Goal: Task Accomplishment & Management: Use online tool/utility

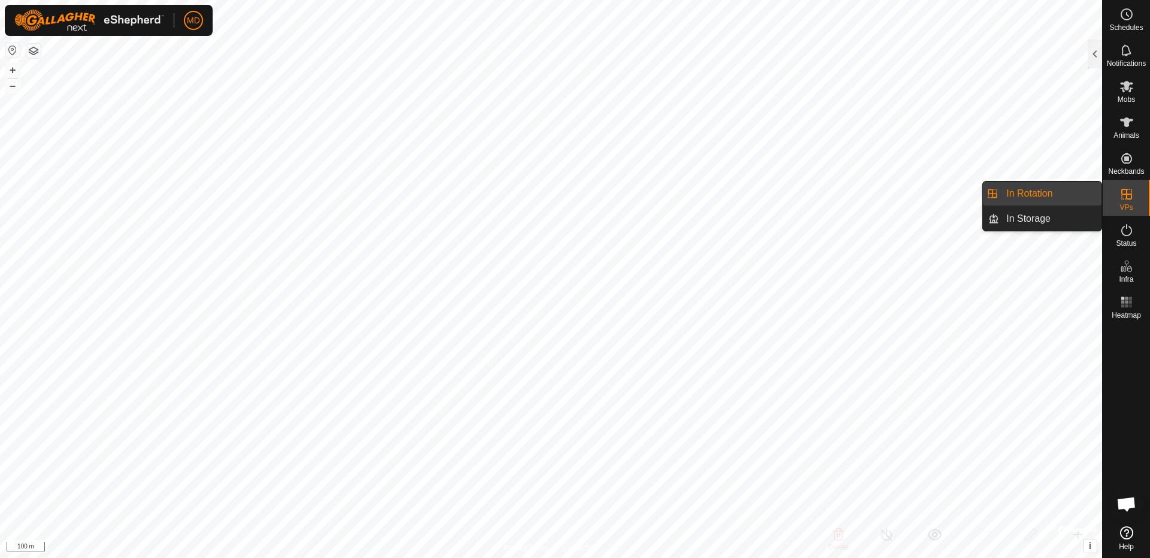
click at [1122, 198] on icon at bounding box center [1127, 194] width 14 height 14
click at [1058, 189] on link "In Rotation" at bounding box center [1050, 194] width 102 height 24
click at [1056, 198] on link "In Rotation" at bounding box center [1050, 194] width 102 height 24
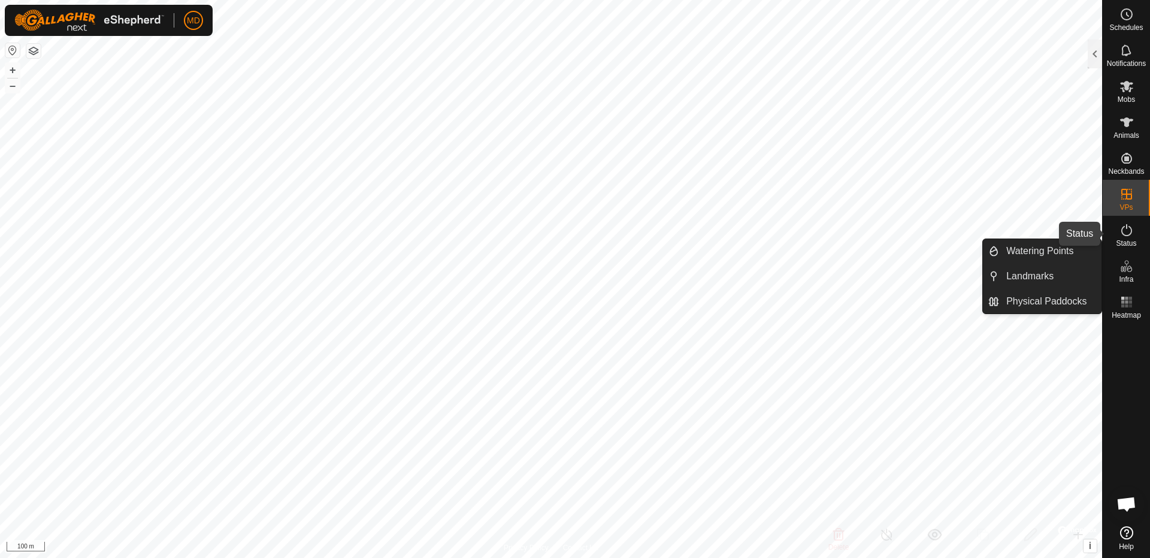
click at [1123, 235] on icon at bounding box center [1127, 230] width 14 height 14
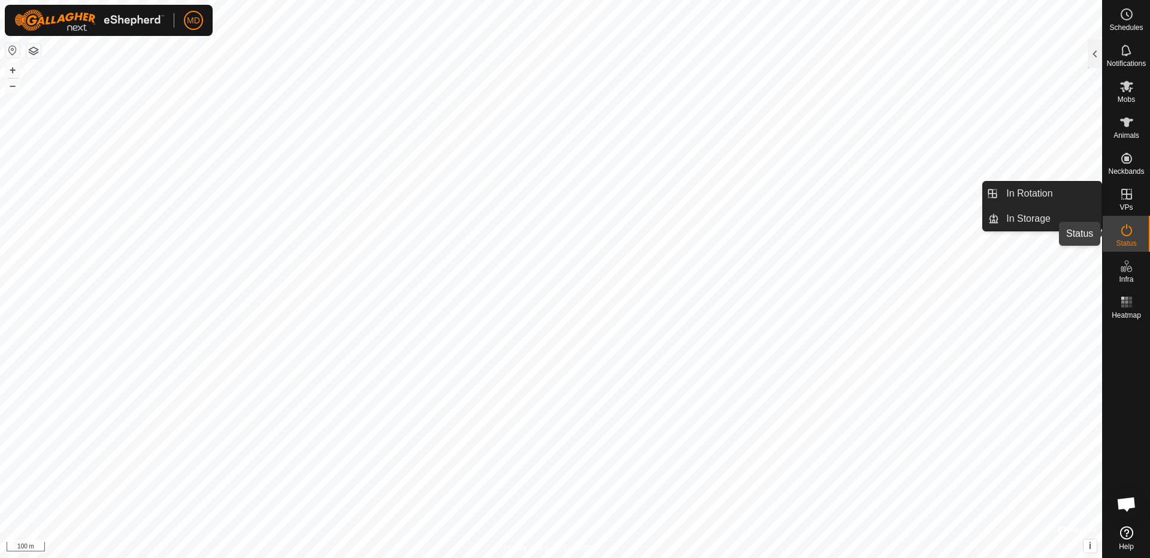
click at [1129, 232] on icon at bounding box center [1127, 230] width 14 height 14
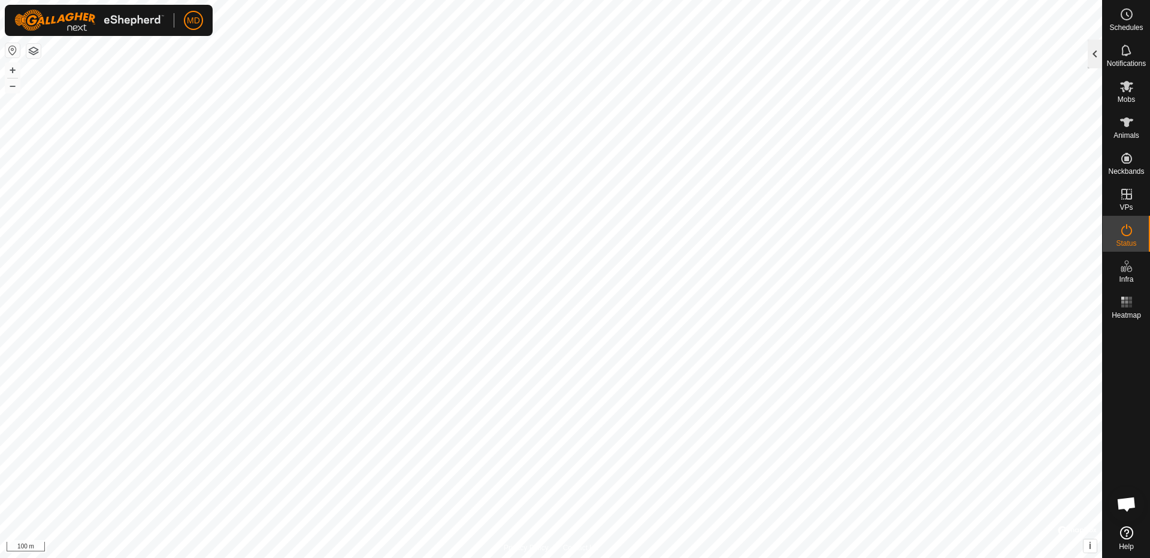
click at [1097, 57] on div at bounding box center [1095, 54] width 14 height 29
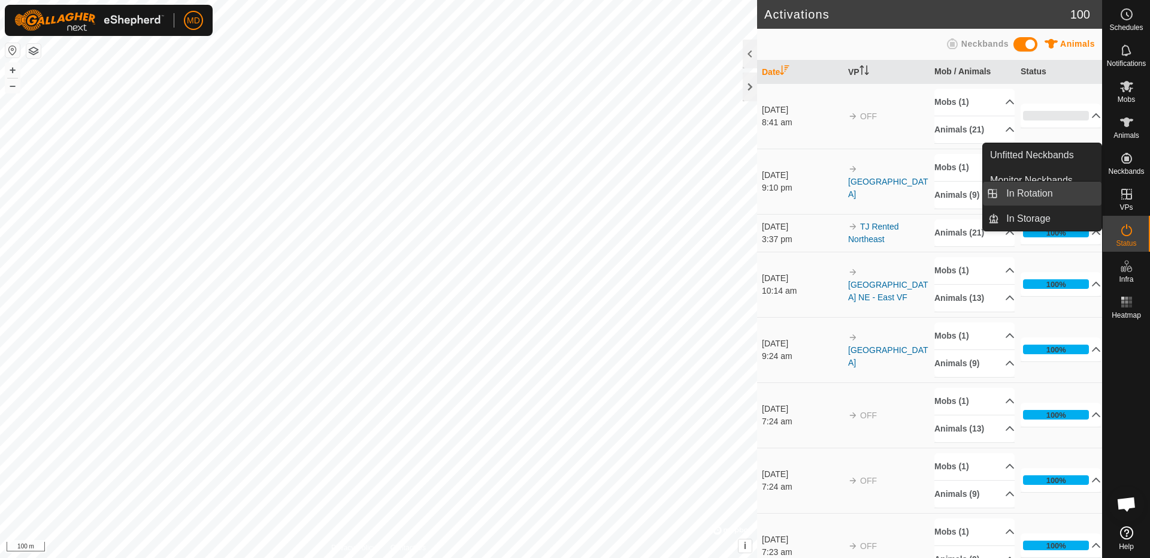
click at [1044, 195] on link "In Rotation" at bounding box center [1050, 194] width 102 height 24
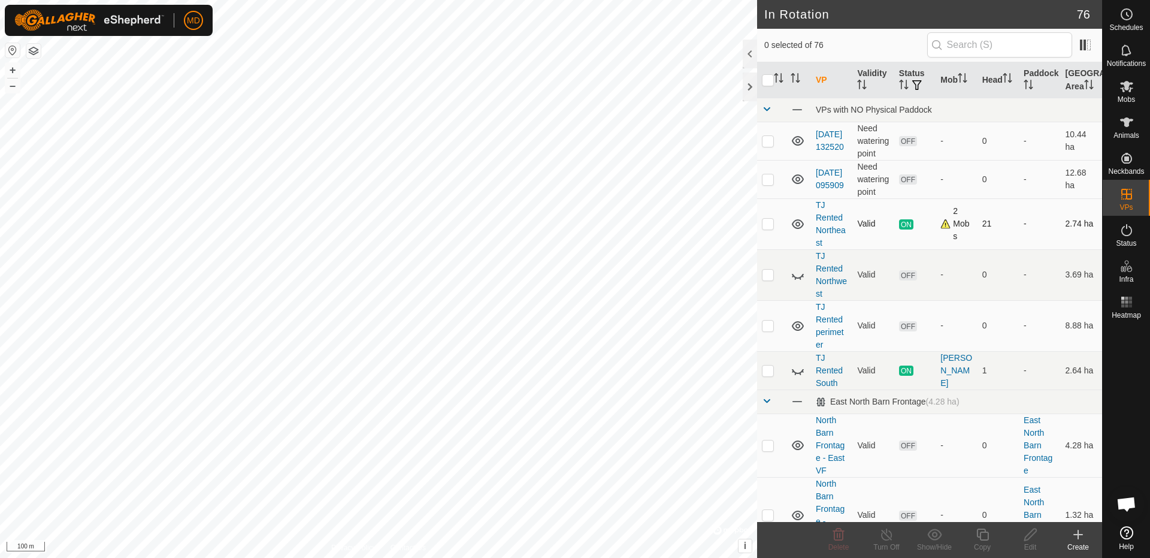
click at [799, 224] on icon at bounding box center [798, 224] width 14 height 14
click at [798, 223] on icon at bounding box center [798, 224] width 14 height 14
click at [823, 216] on link "TJ Rented Northeast" at bounding box center [831, 223] width 30 height 47
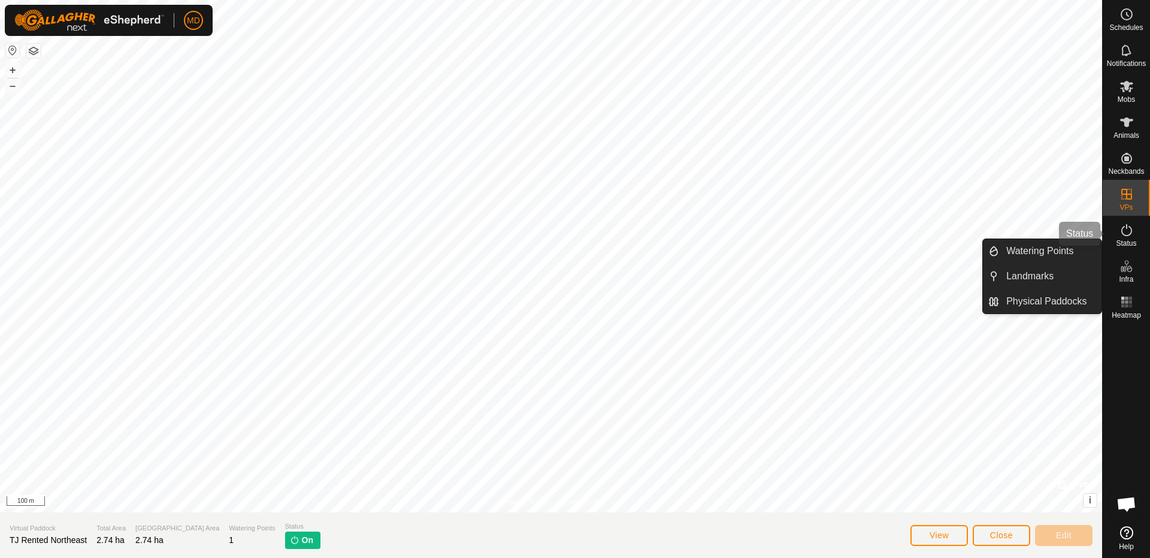
click at [1125, 245] on span "Status" at bounding box center [1126, 243] width 20 height 7
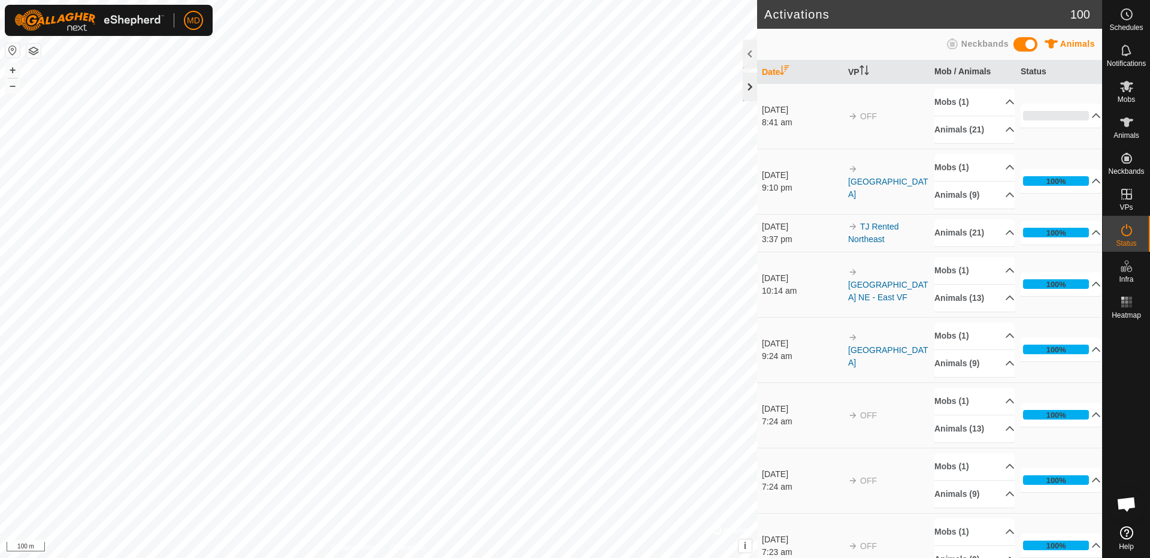
click at [748, 86] on div at bounding box center [750, 86] width 14 height 29
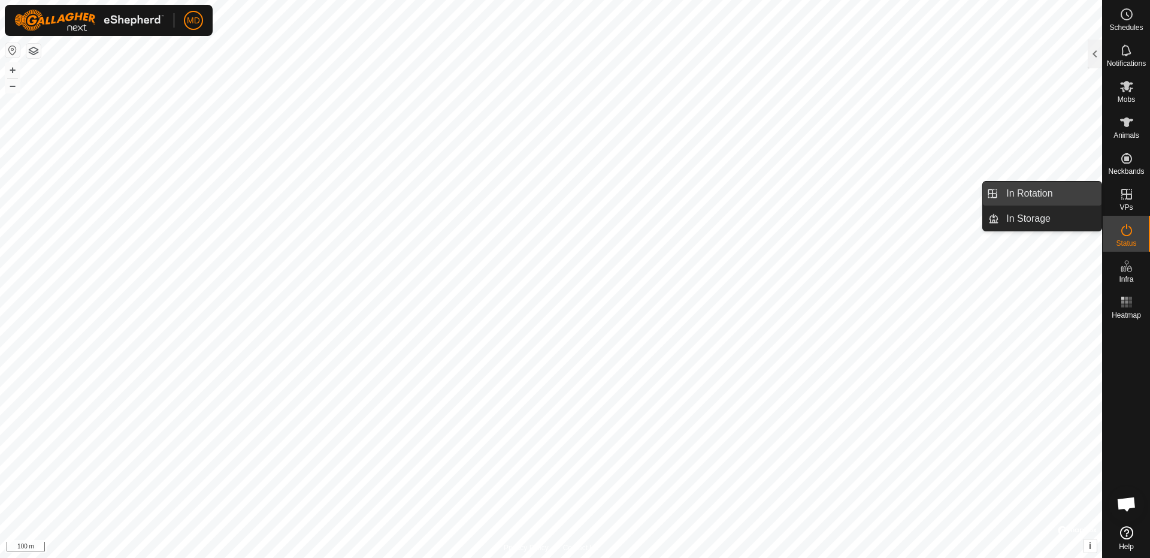
click at [1056, 194] on link "In Rotation" at bounding box center [1050, 194] width 102 height 24
click at [1115, 197] on div "VPs" at bounding box center [1126, 198] width 47 height 36
click at [1067, 192] on link "In Rotation" at bounding box center [1050, 194] width 102 height 24
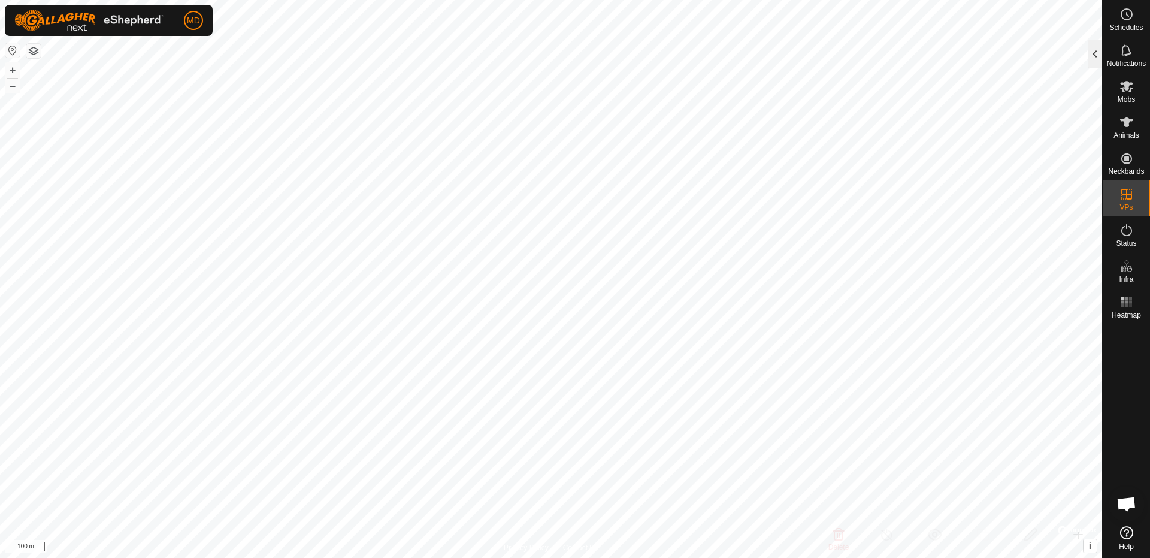
click at [1090, 59] on div at bounding box center [1095, 54] width 14 height 29
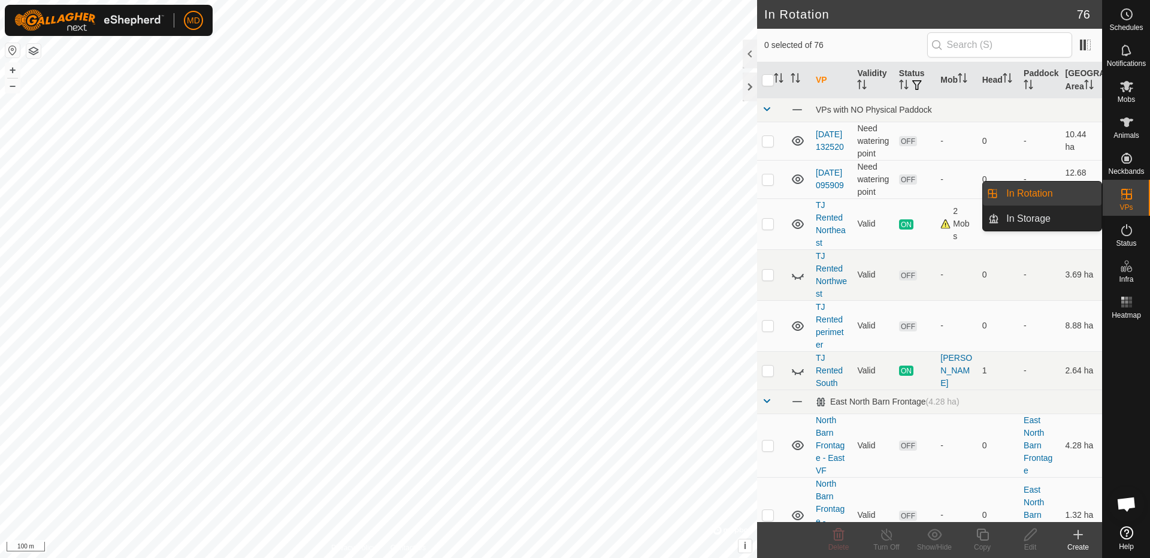
click at [1122, 197] on icon at bounding box center [1127, 194] width 14 height 14
click at [1050, 191] on link "In Rotation" at bounding box center [1050, 194] width 102 height 24
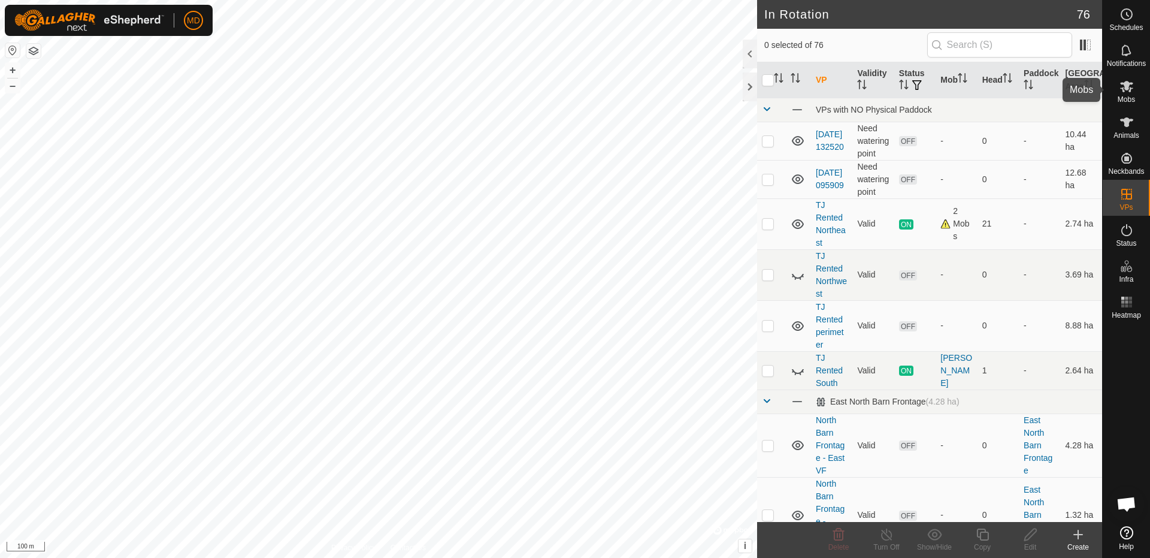
click at [1124, 94] on es-mob-svg-icon at bounding box center [1127, 86] width 22 height 19
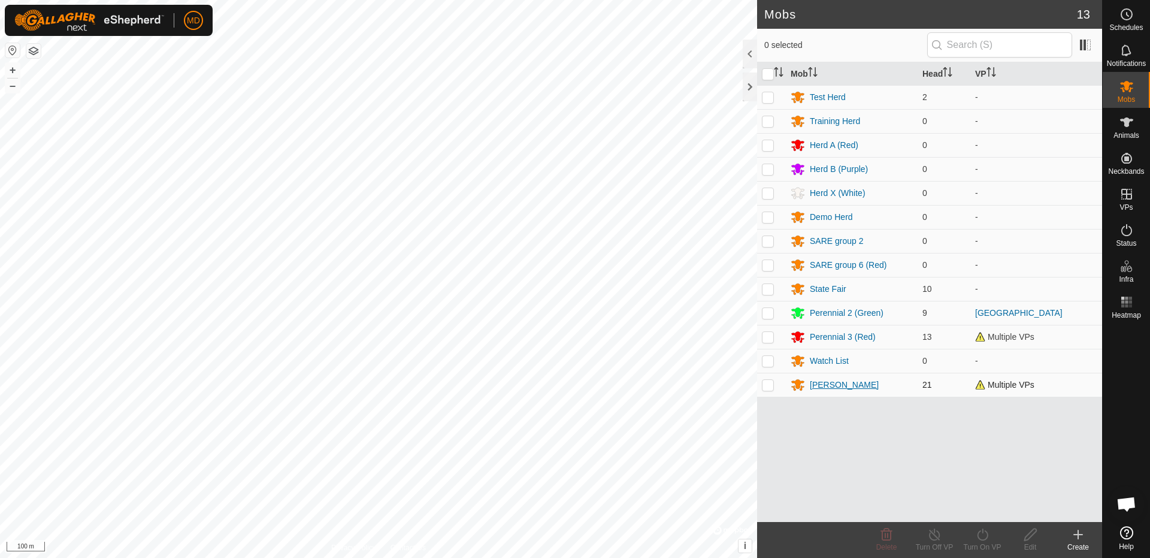
click at [835, 385] on div "[PERSON_NAME]" at bounding box center [844, 385] width 69 height 13
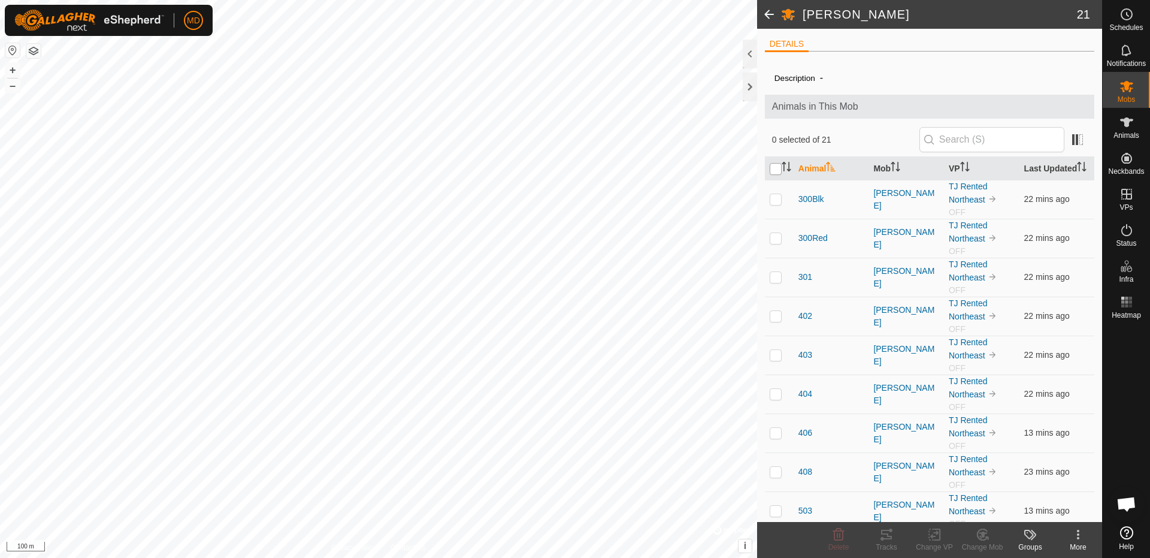
click at [776, 175] on input "checkbox" at bounding box center [776, 169] width 12 height 12
checkbox input "true"
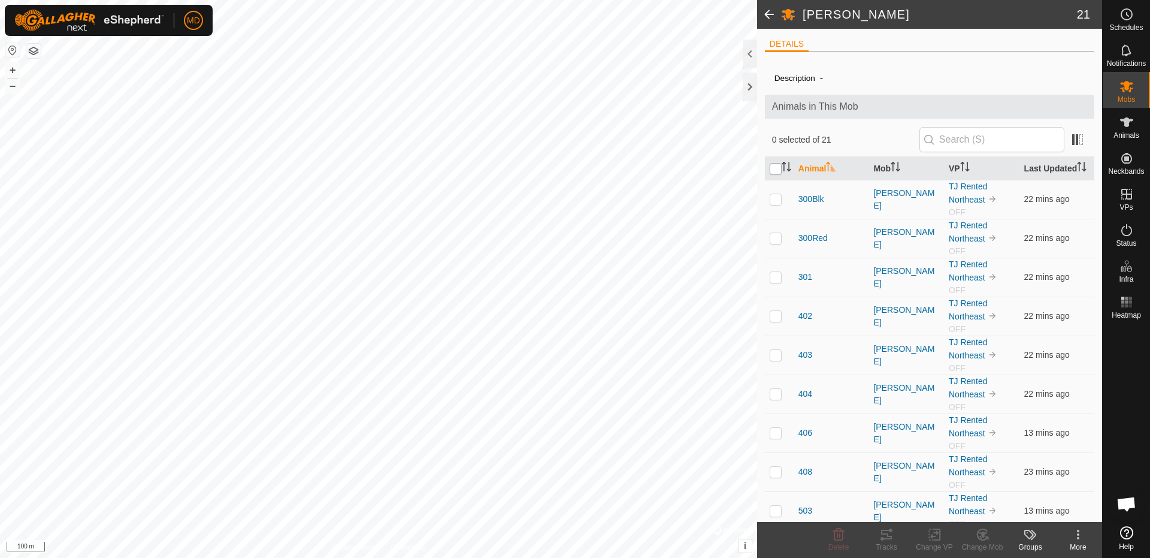
checkbox input "true"
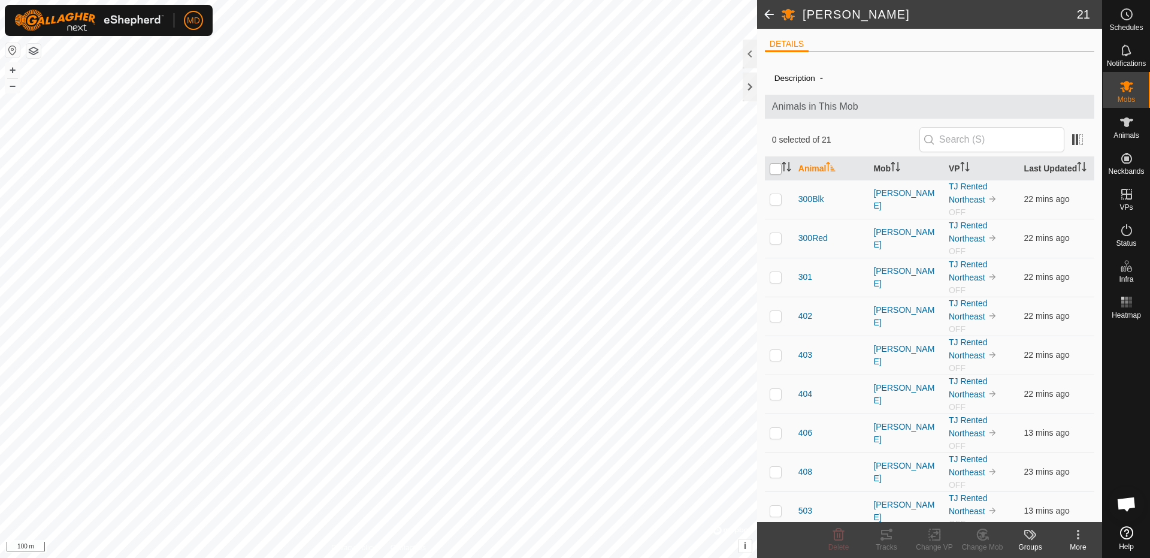
checkbox input "true"
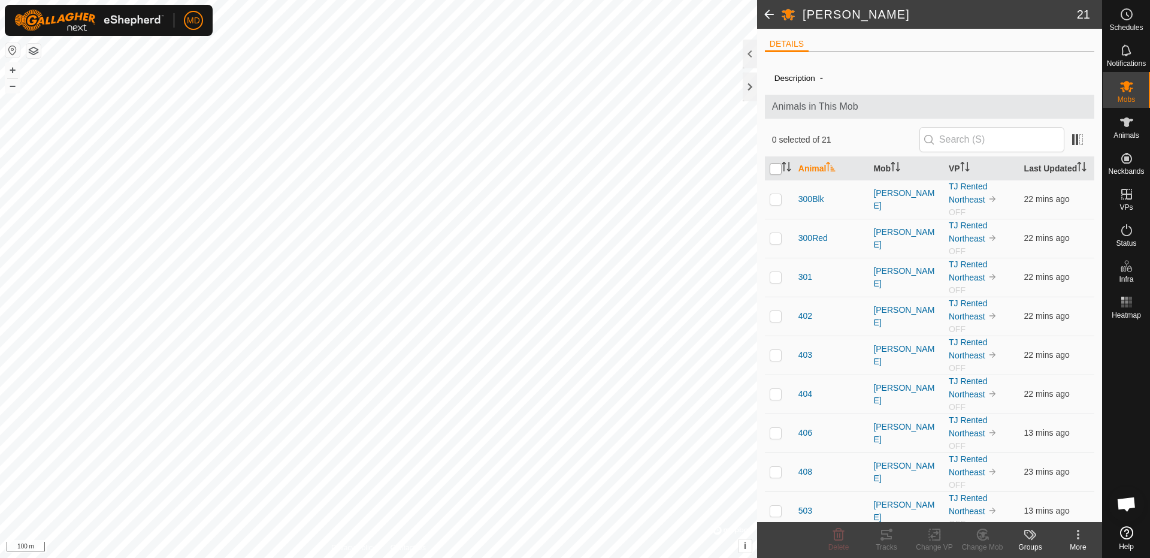
checkbox input "true"
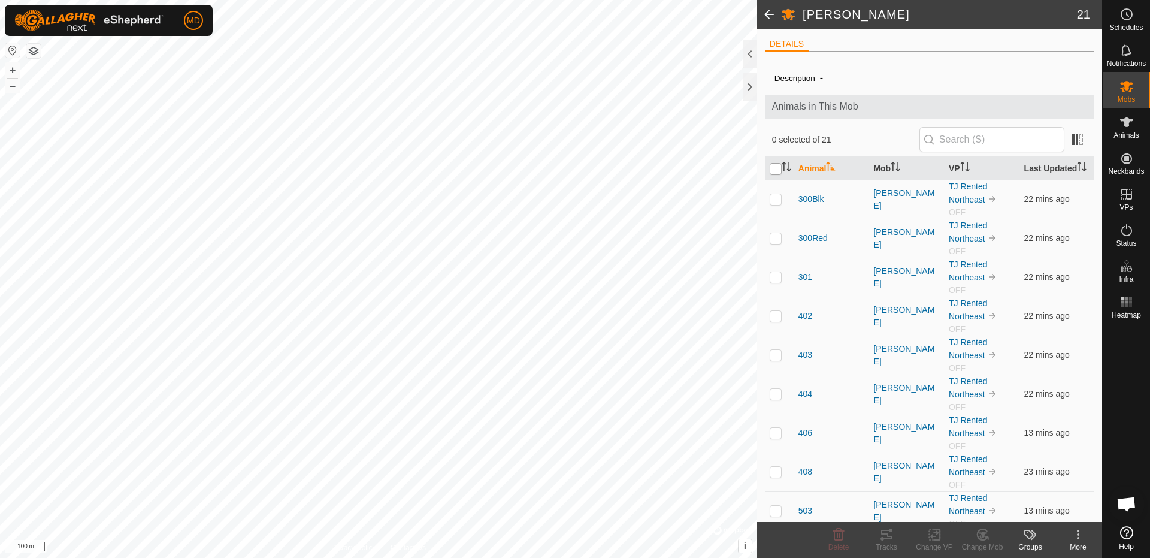
checkbox input "true"
click at [939, 533] on icon at bounding box center [934, 534] width 15 height 14
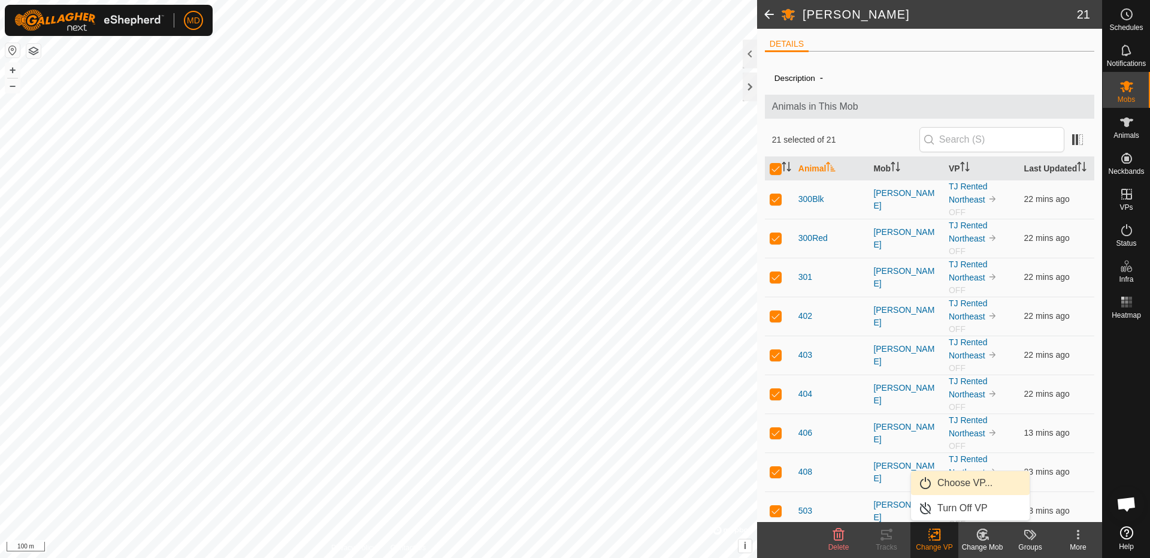
click at [974, 485] on link "Choose VP..." at bounding box center [970, 483] width 119 height 24
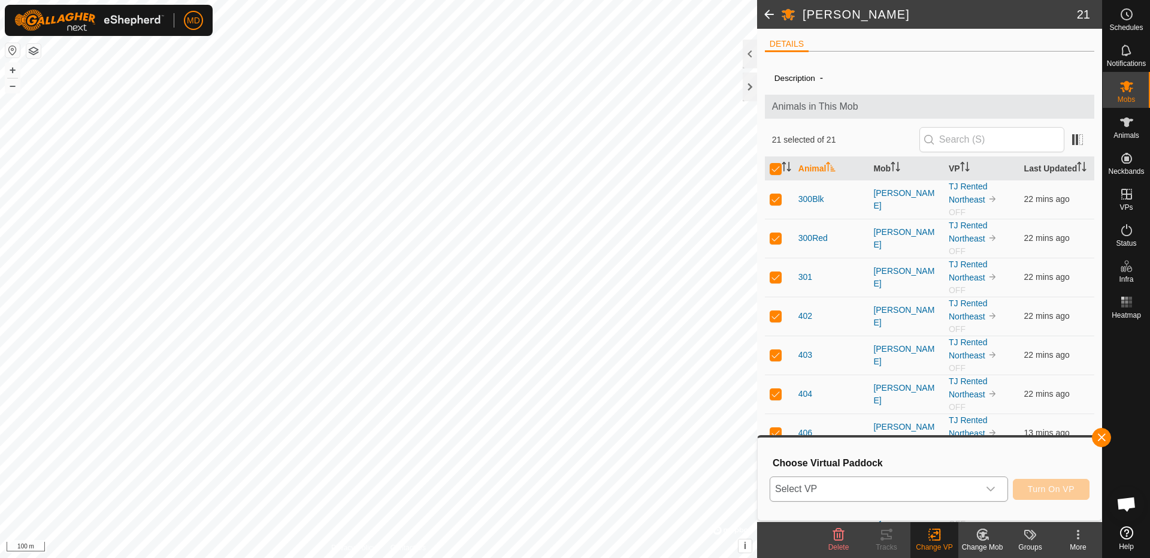
click at [972, 490] on span "Select VP" at bounding box center [875, 489] width 209 height 24
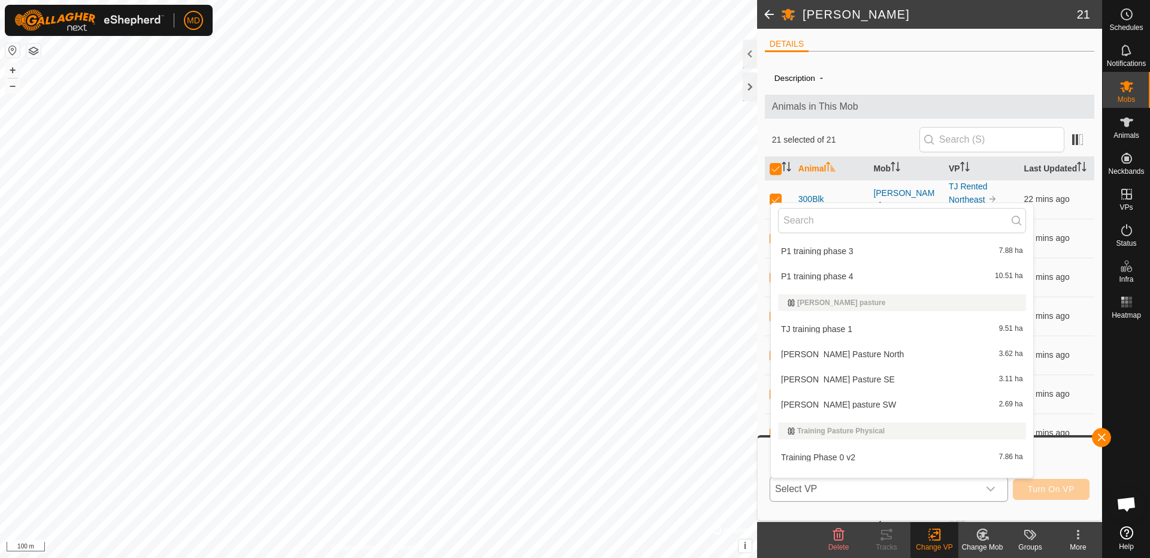
scroll to position [1454, 0]
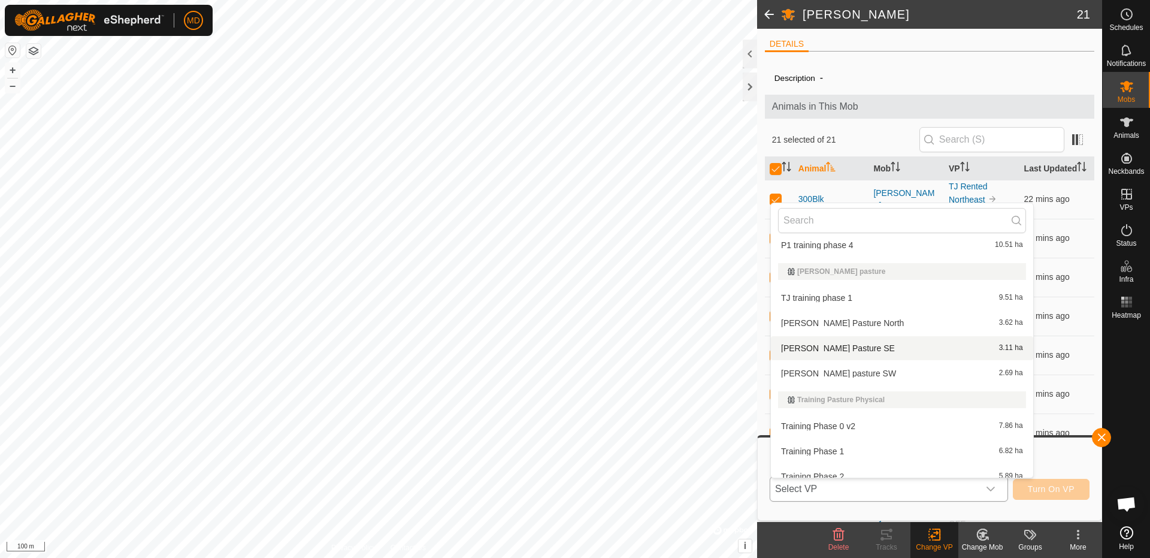
click at [844, 344] on li "[PERSON_NAME] Pasture SE 3.11 ha" at bounding box center [902, 348] width 262 height 24
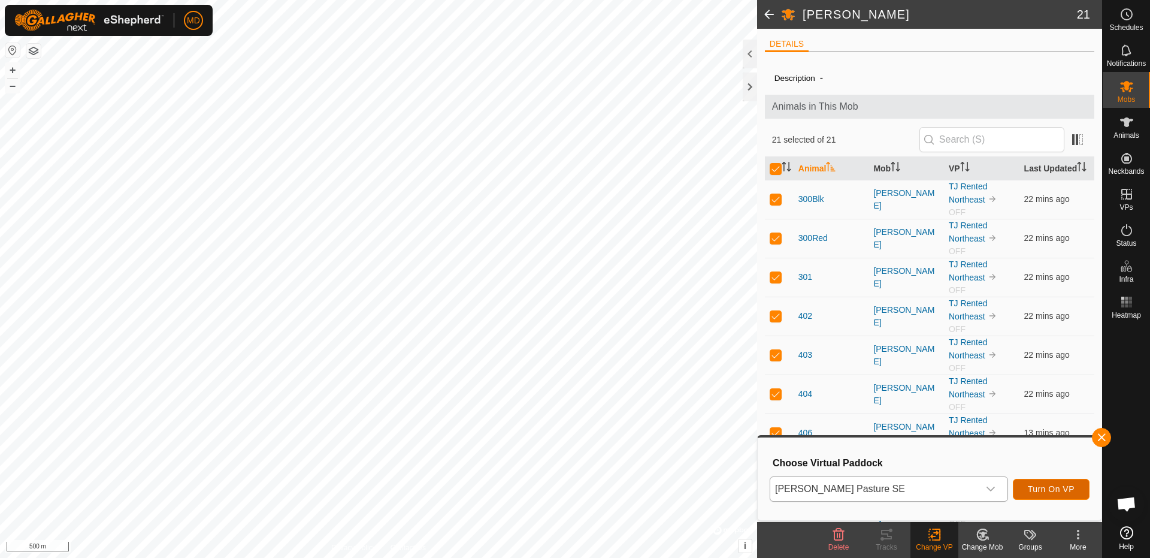
click at [1037, 485] on span "Turn On VP" at bounding box center [1051, 489] width 47 height 10
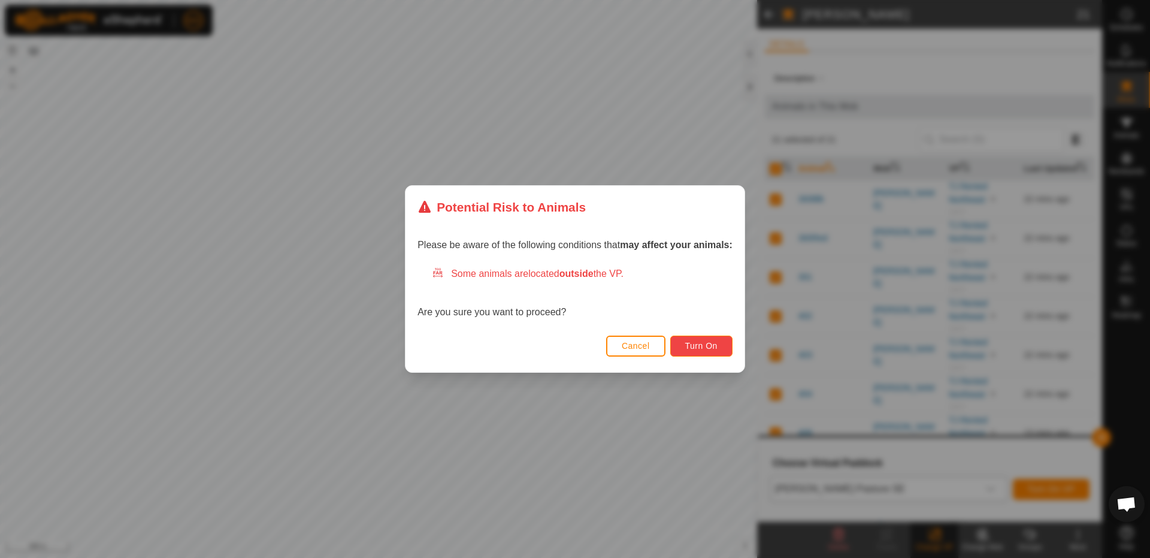
click at [700, 345] on span "Turn On" at bounding box center [701, 346] width 32 height 10
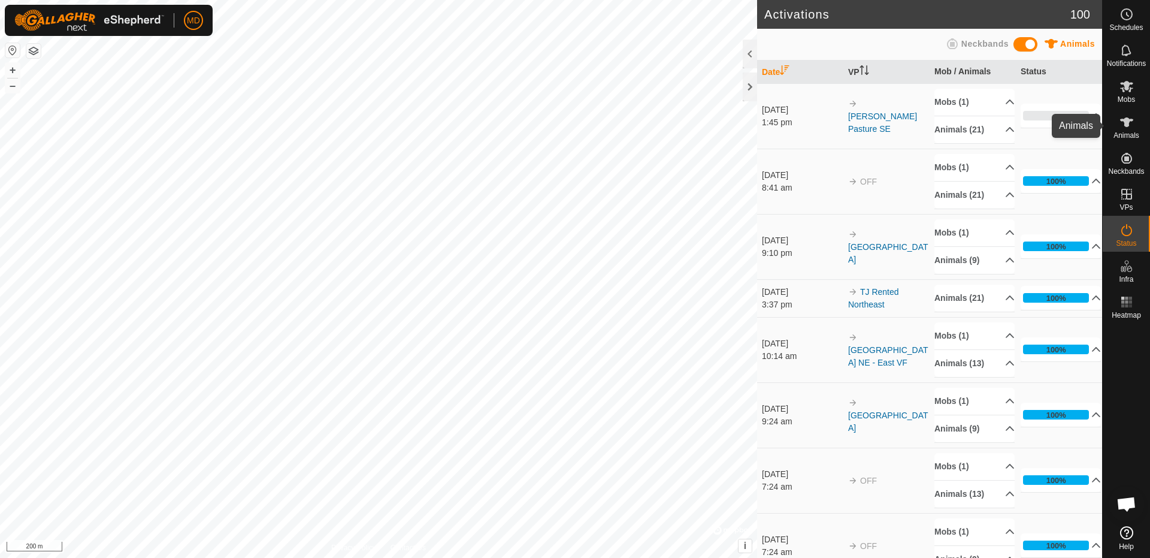
click at [1127, 126] on icon at bounding box center [1126, 122] width 13 height 10
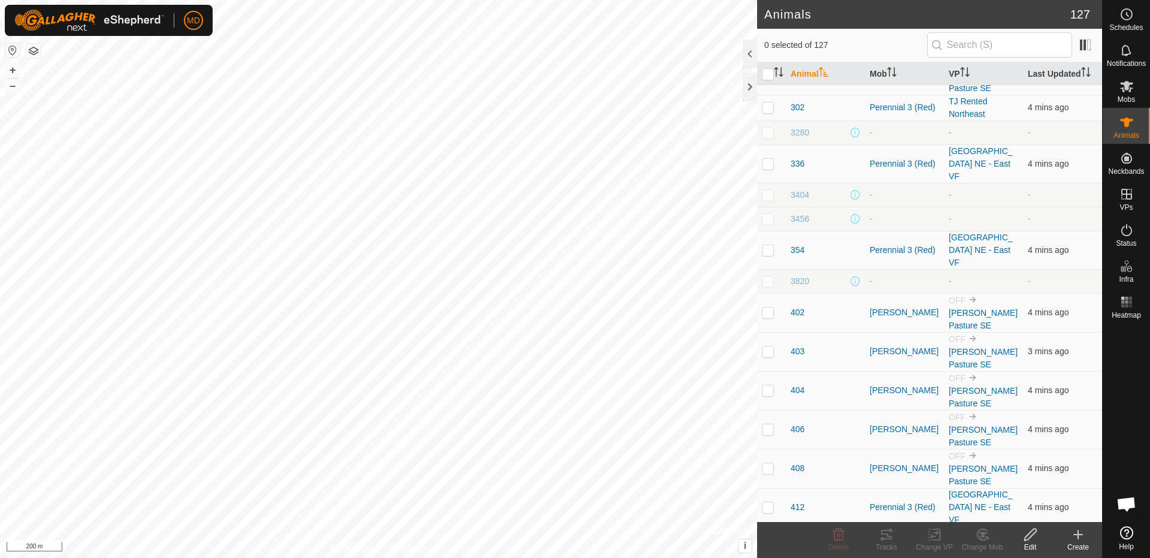
scroll to position [1917, 0]
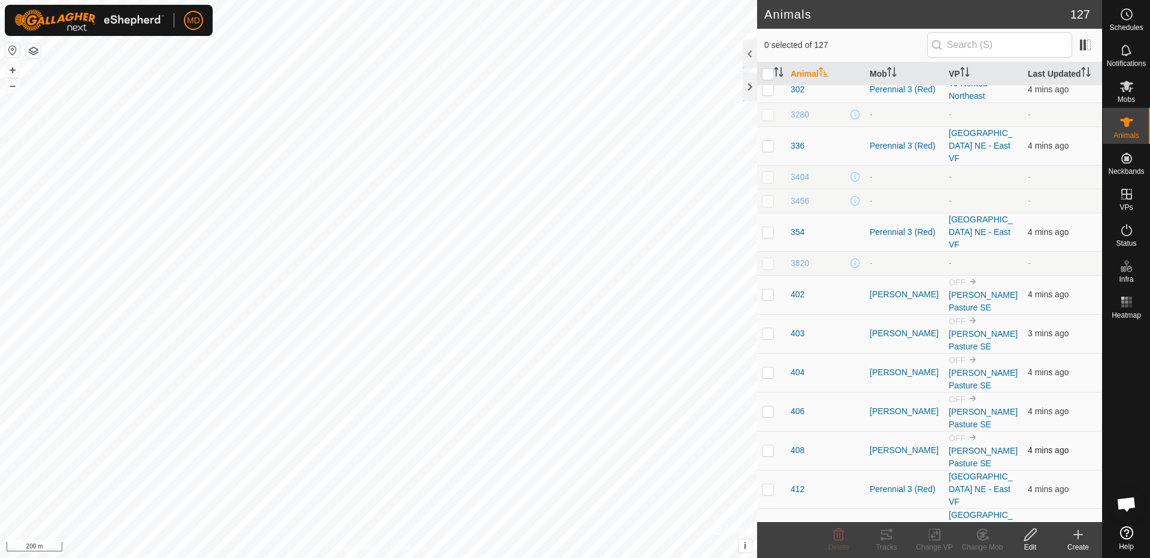
click at [771, 445] on p-checkbox at bounding box center [768, 450] width 12 height 10
checkbox input "true"
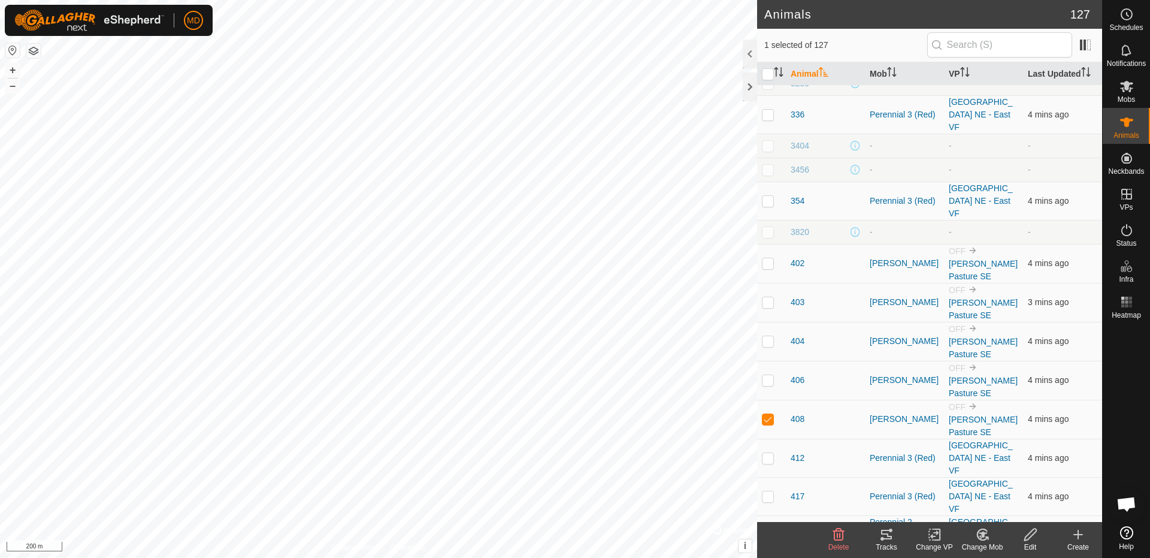
scroll to position [1977, 0]
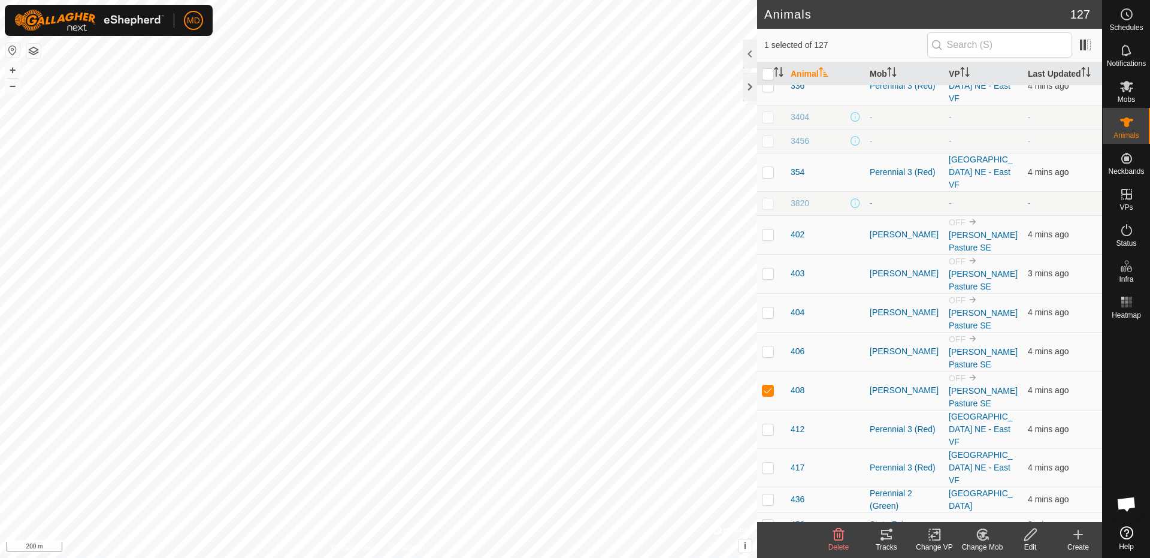
checkbox input "true"
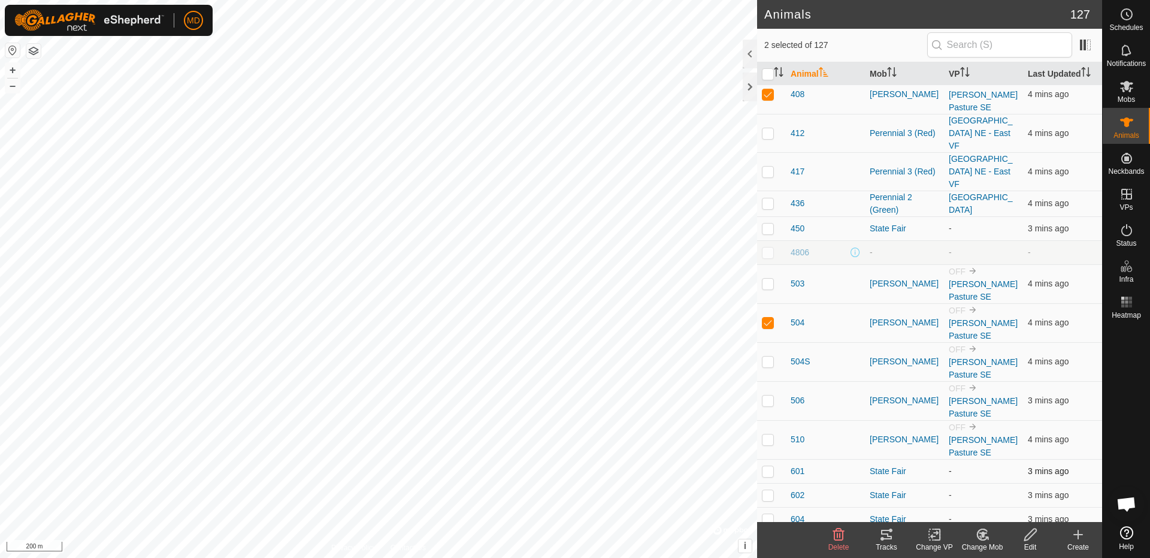
scroll to position [2277, 0]
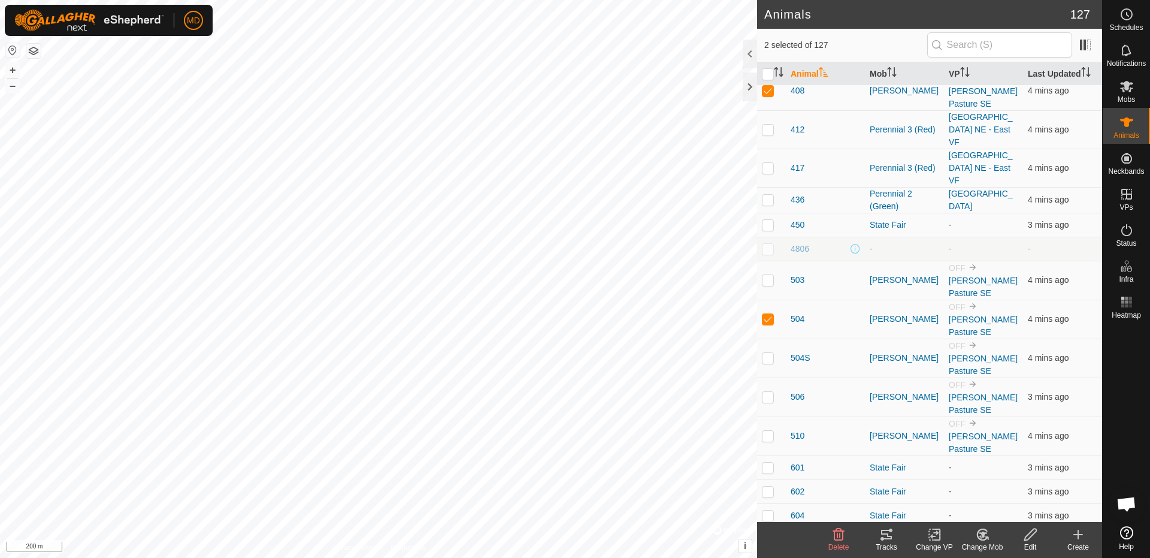
checkbox input "true"
click at [935, 539] on icon at bounding box center [934, 534] width 15 height 14
click at [951, 508] on link "Turn Off VP" at bounding box center [970, 508] width 119 height 24
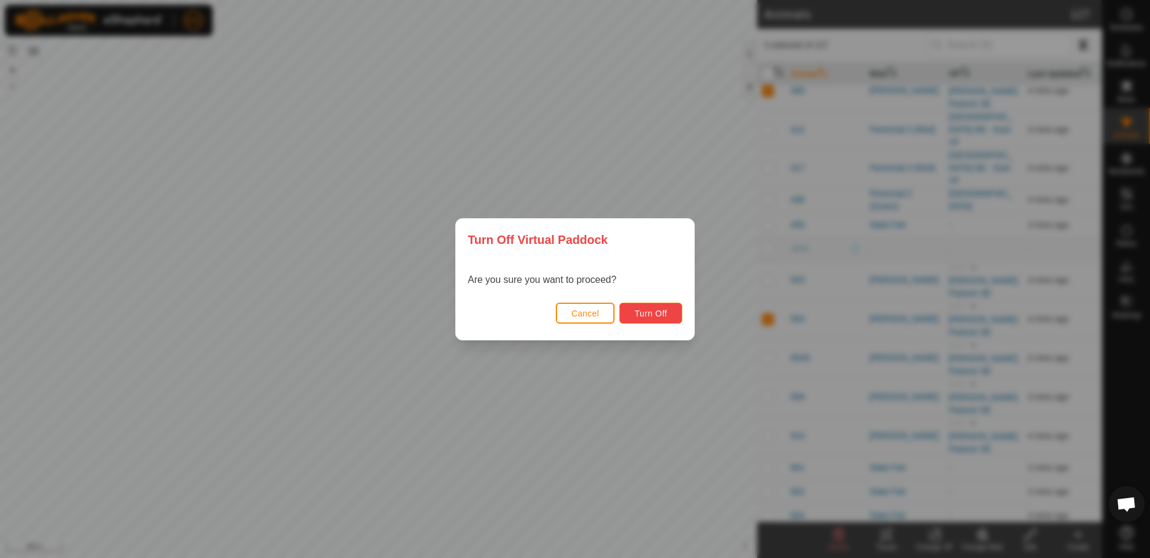
click at [646, 313] on span "Turn Off" at bounding box center [650, 314] width 33 height 10
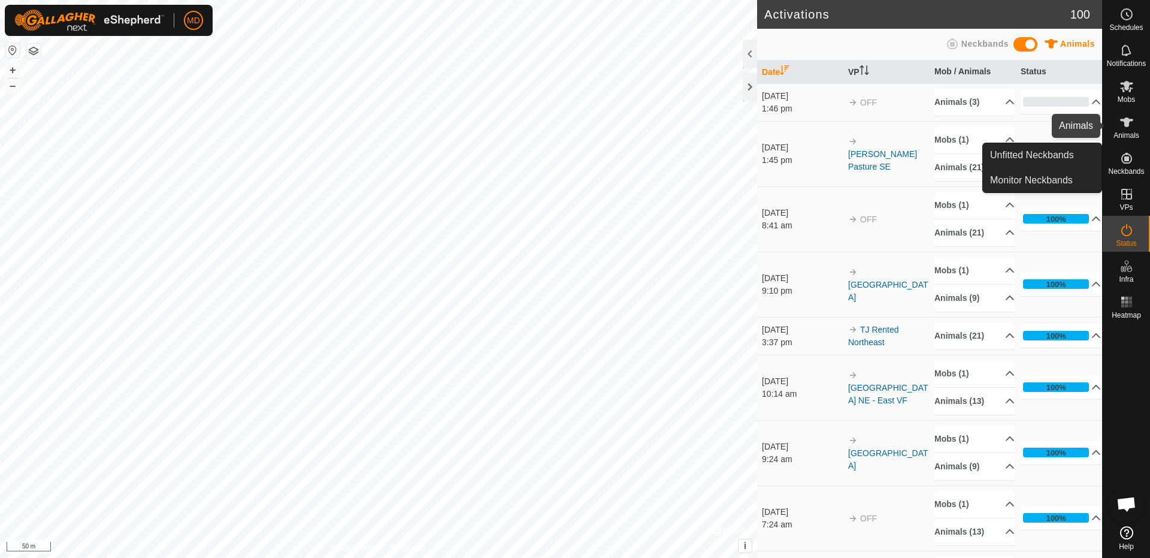
click at [1122, 126] on icon at bounding box center [1127, 122] width 14 height 14
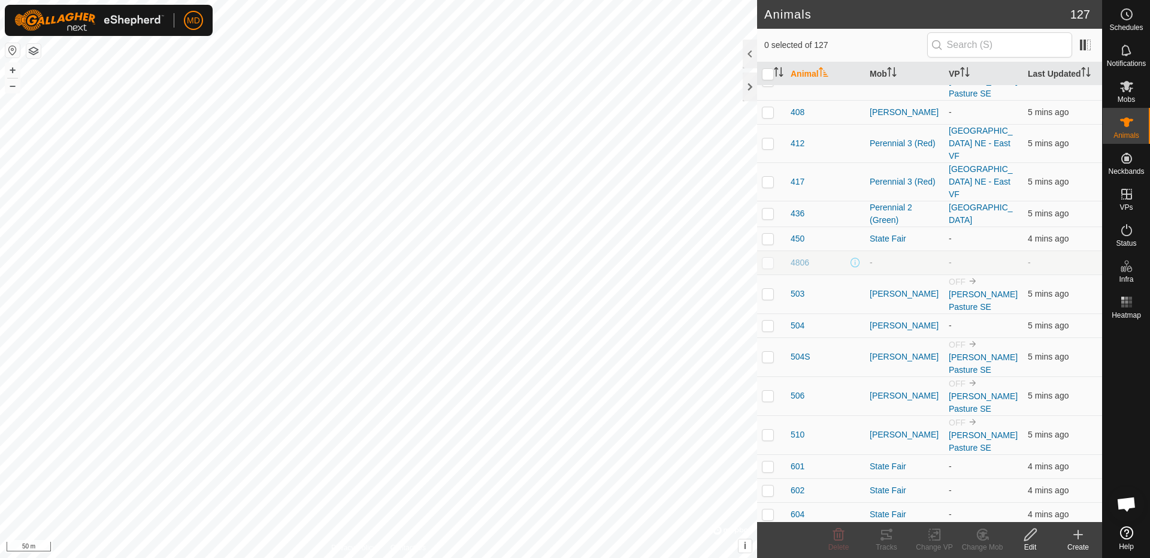
scroll to position [2337, 0]
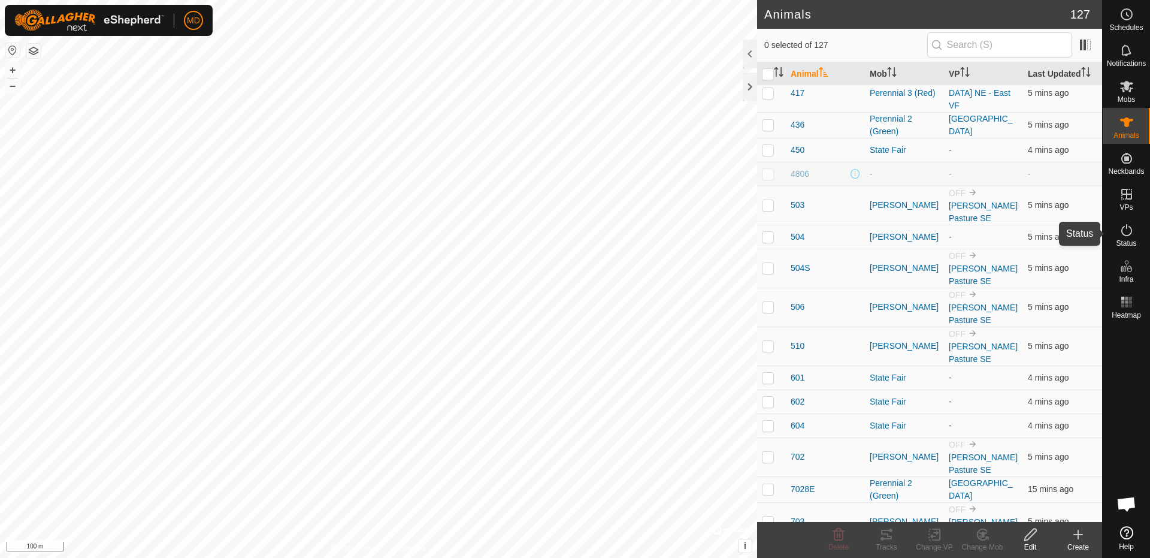
click at [1127, 231] on icon at bounding box center [1127, 230] width 14 height 14
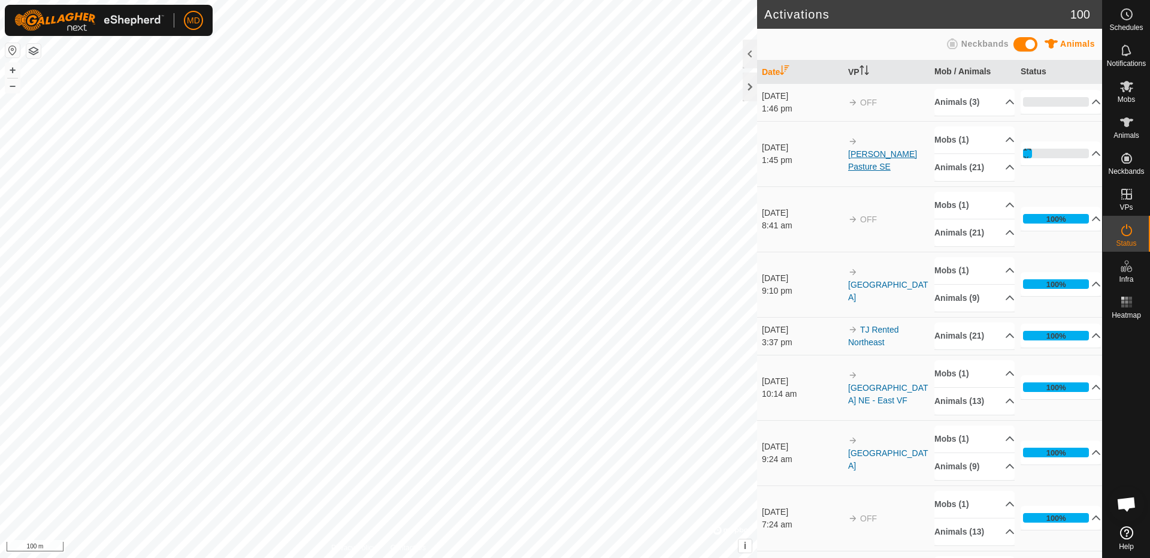
click at [881, 149] on link "[PERSON_NAME] Pasture SE" at bounding box center [882, 160] width 69 height 22
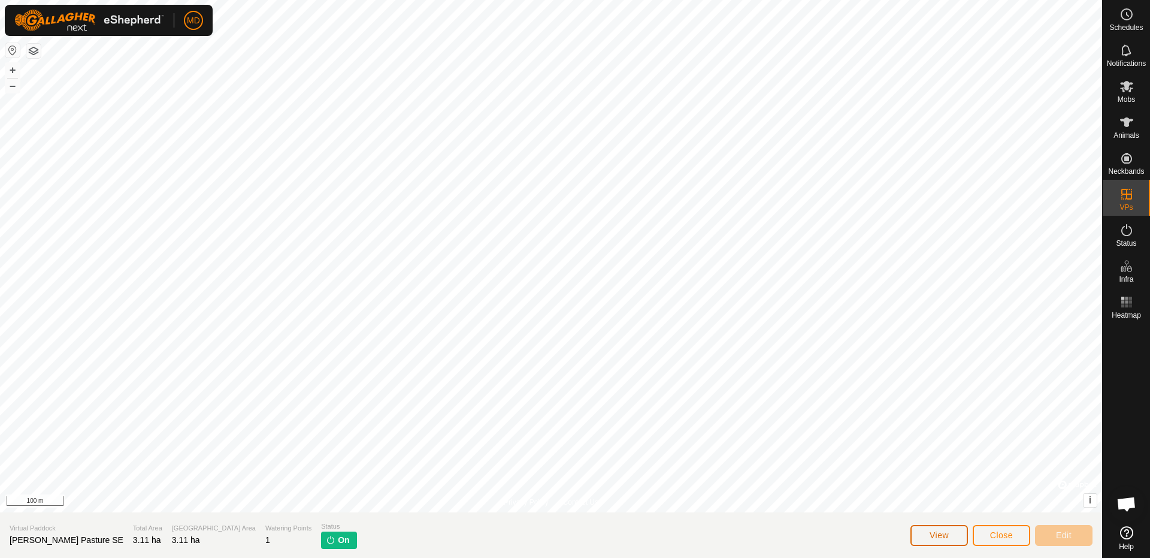
click at [938, 532] on span "View" at bounding box center [939, 535] width 19 height 10
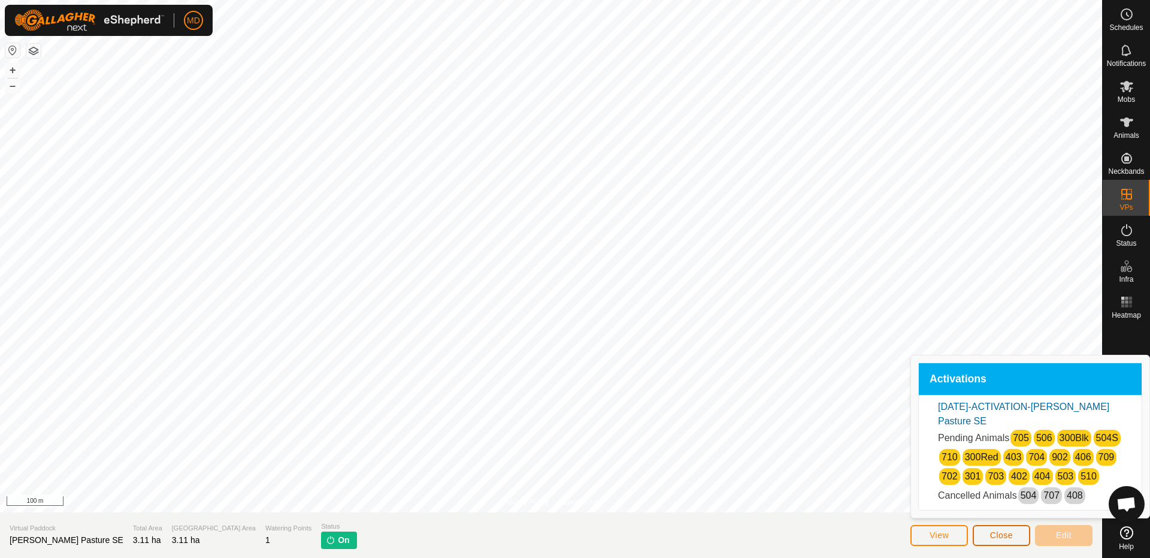
click at [987, 535] on button "Close" at bounding box center [1002, 535] width 58 height 21
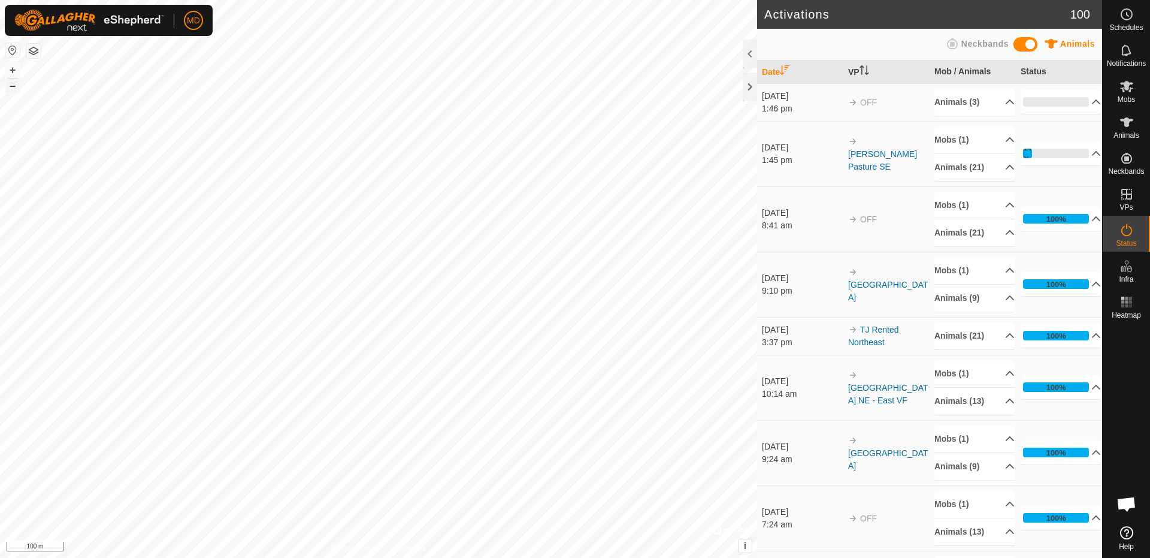
click at [10, 84] on button "–" at bounding box center [12, 85] width 14 height 14
click at [434, 0] on html "MD Schedules Notifications Mobs Animals Neckbands VPs Status Infra Heatmap Help…" at bounding box center [575, 279] width 1150 height 558
